Goal: Task Accomplishment & Management: Use online tool/utility

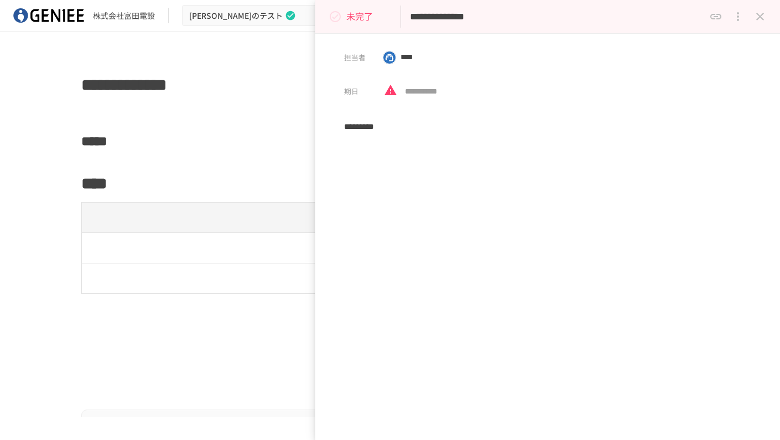
click at [766, 16] on icon "close drawer" at bounding box center [760, 16] width 13 height 13
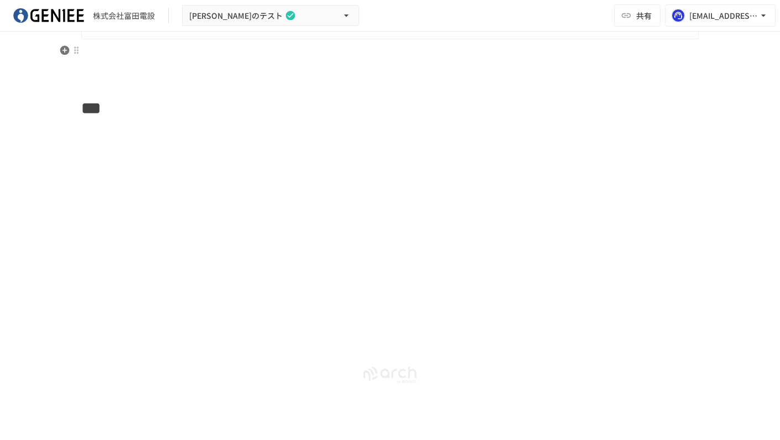
scroll to position [764, 0]
click at [66, 118] on icon "button" at bounding box center [64, 116] width 9 height 9
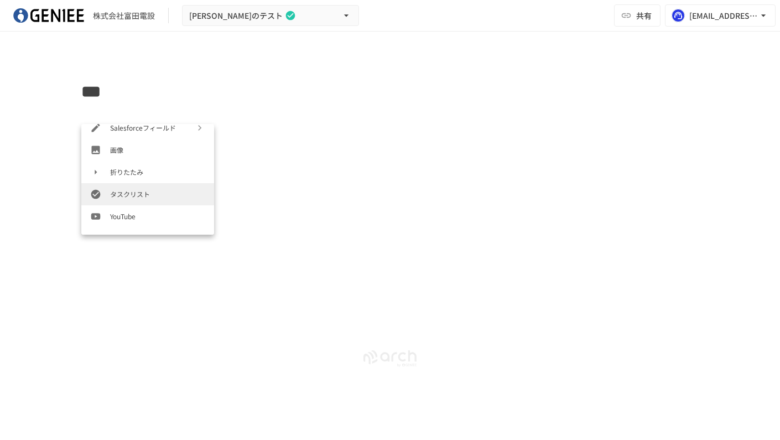
scroll to position [398, 0]
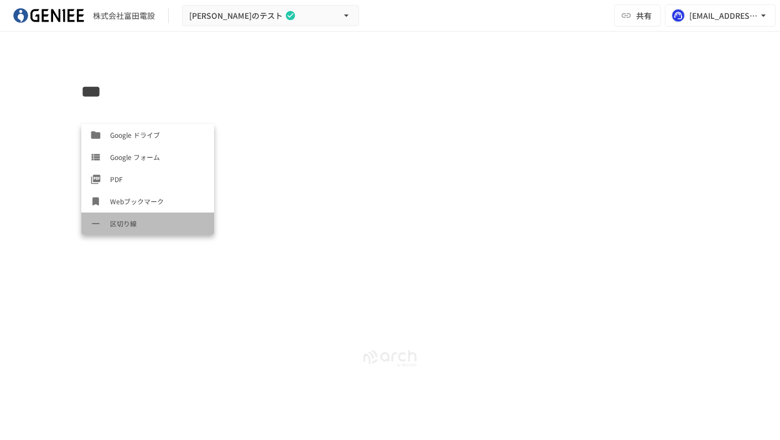
click at [108, 226] on div "Typeahead menu" at bounding box center [100, 223] width 20 height 11
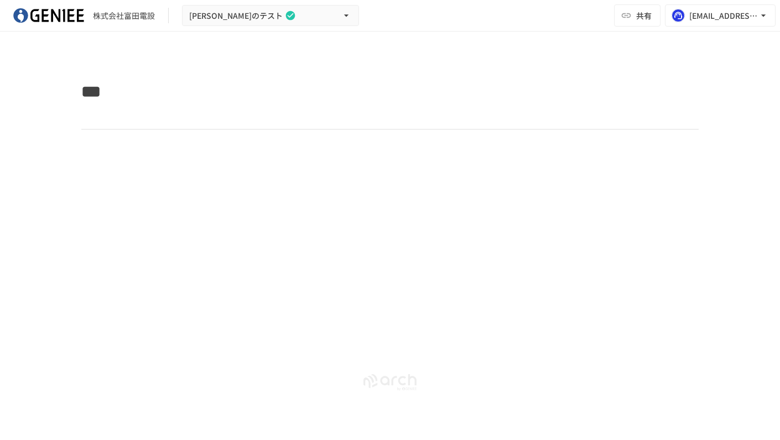
click at [84, 129] on hr at bounding box center [390, 129] width 618 height 1
